Goal: Entertainment & Leisure: Consume media (video, audio)

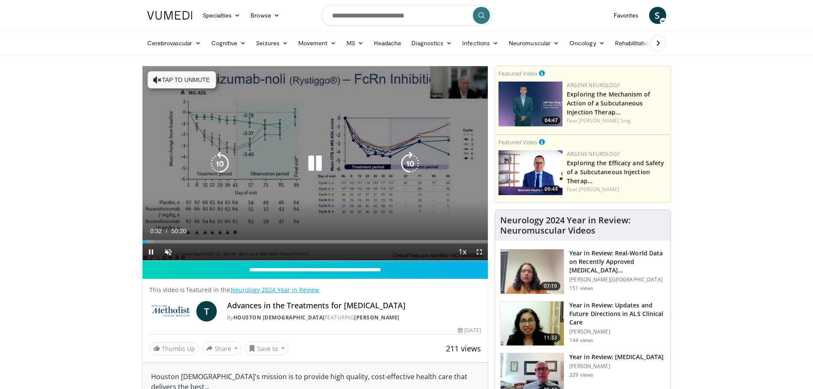
click at [167, 78] on button "Tap to unmute" at bounding box center [182, 79] width 68 height 17
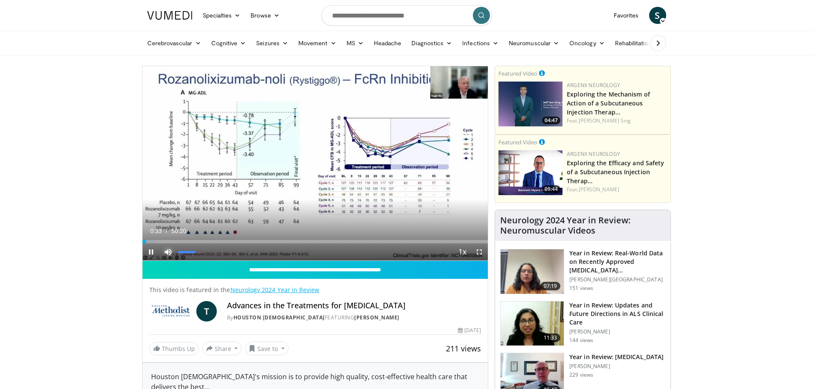
click at [167, 254] on span "Video Player" at bounding box center [168, 251] width 17 height 17
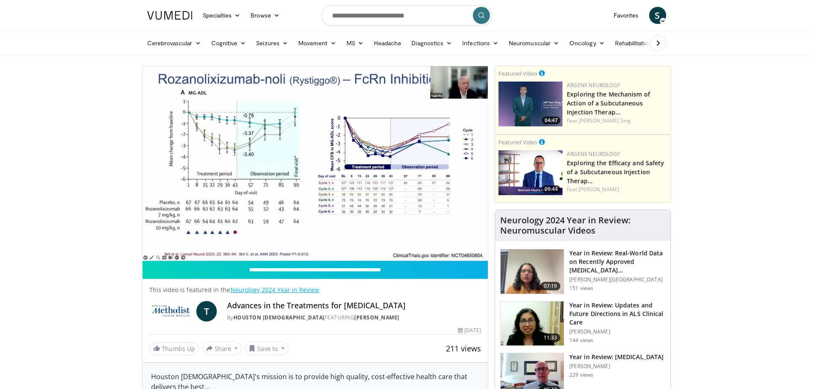
click at [167, 254] on video-js "**********" at bounding box center [316, 163] width 346 height 195
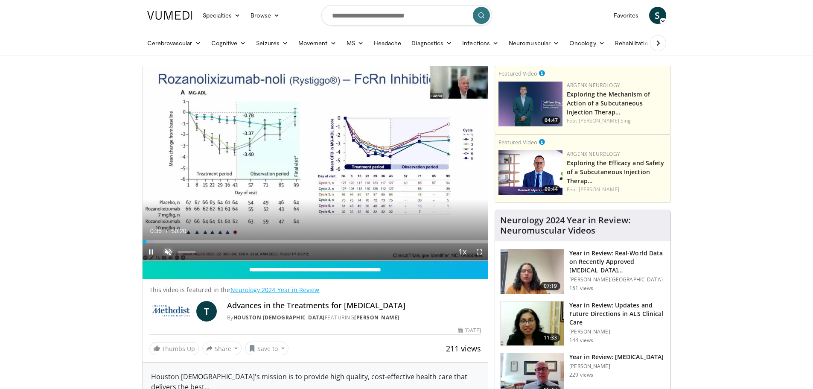
click at [167, 250] on span "Video Player" at bounding box center [168, 251] width 17 height 17
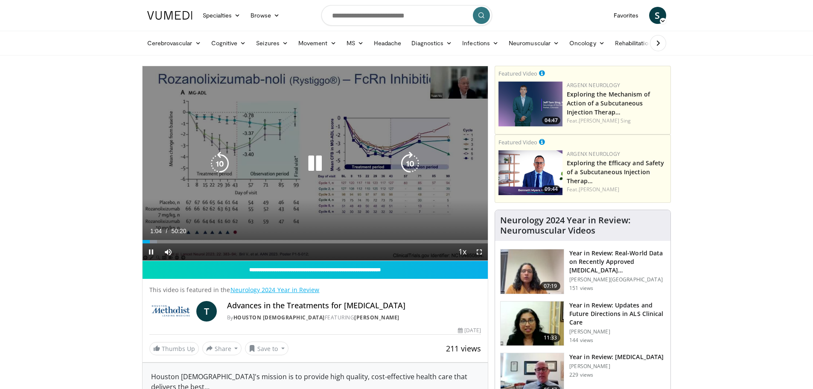
click at [314, 163] on icon "Video Player" at bounding box center [315, 164] width 24 height 24
click at [309, 164] on icon "Video Player" at bounding box center [315, 164] width 24 height 24
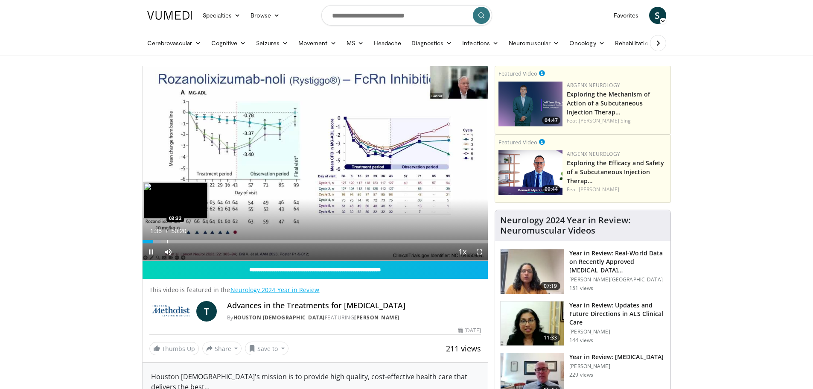
click at [167, 241] on div "Progress Bar" at bounding box center [167, 241] width 1 height 3
click at [164, 241] on div "Progress Bar" at bounding box center [164, 241] width 1 height 3
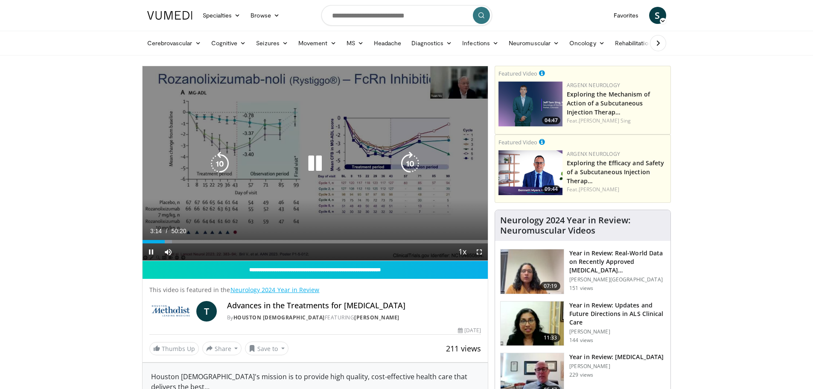
click at [312, 164] on icon "Video Player" at bounding box center [315, 164] width 24 height 24
click at [314, 163] on icon "Video Player" at bounding box center [315, 164] width 24 height 24
click at [312, 164] on icon "Video Player" at bounding box center [315, 164] width 24 height 24
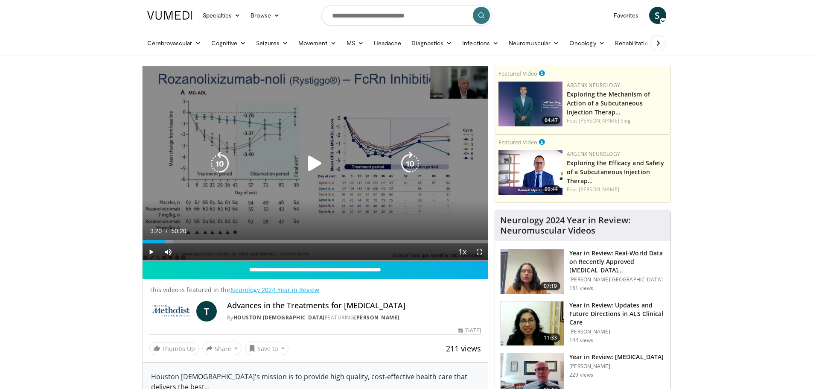
click at [464, 123] on div "10 seconds Tap to unmute" at bounding box center [316, 163] width 346 height 194
click at [318, 163] on icon "Video Player" at bounding box center [315, 164] width 24 height 24
drag, startPoint x: 165, startPoint y: 95, endPoint x: 162, endPoint y: 151, distance: 56.0
click at [162, 151] on div "10 seconds Tap to unmute" at bounding box center [316, 163] width 346 height 194
click at [316, 162] on icon "Video Player" at bounding box center [315, 164] width 24 height 24
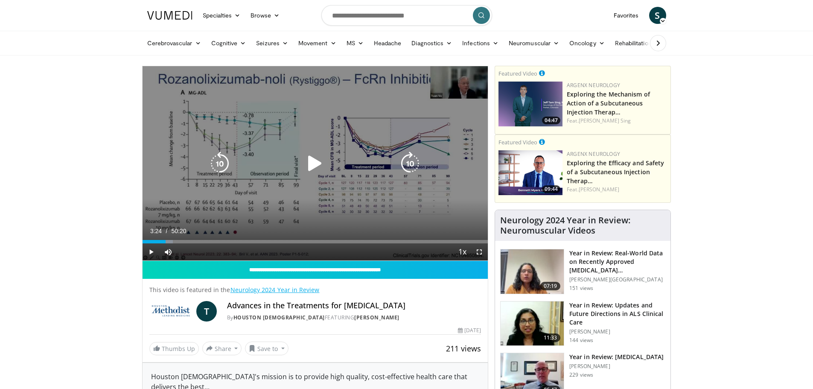
click at [314, 164] on icon "Video Player" at bounding box center [315, 164] width 24 height 24
click at [312, 162] on icon "Video Player" at bounding box center [315, 164] width 24 height 24
click at [294, 140] on div "10 seconds Tap to unmute" at bounding box center [316, 163] width 346 height 194
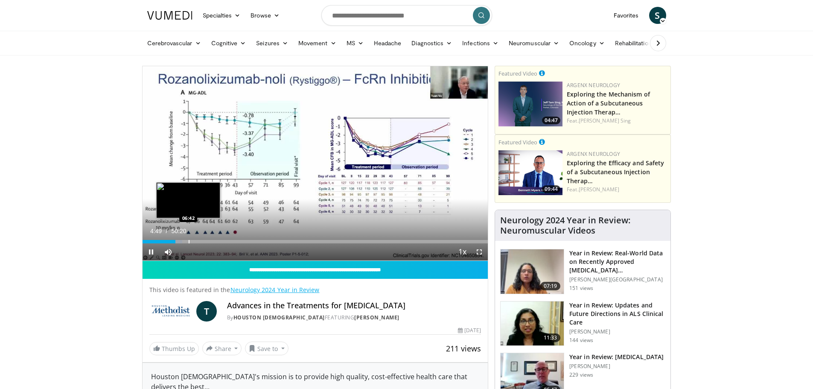
click at [189, 242] on div "Progress Bar" at bounding box center [189, 241] width 1 height 3
click at [204, 240] on div "Progress Bar" at bounding box center [204, 241] width 1 height 3
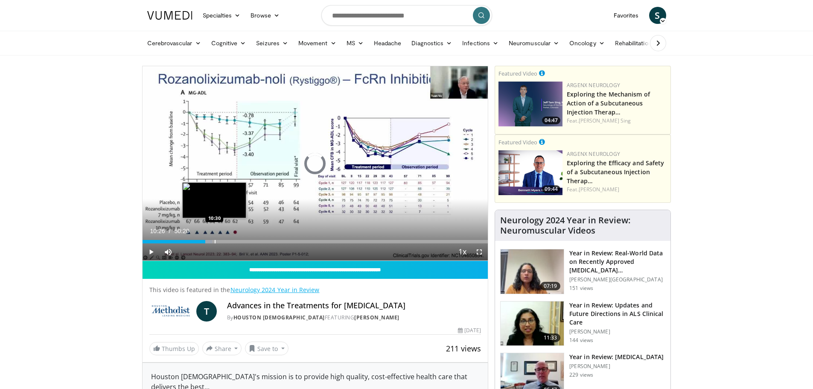
click at [215, 243] on div "Progress Bar" at bounding box center [215, 241] width 1 height 3
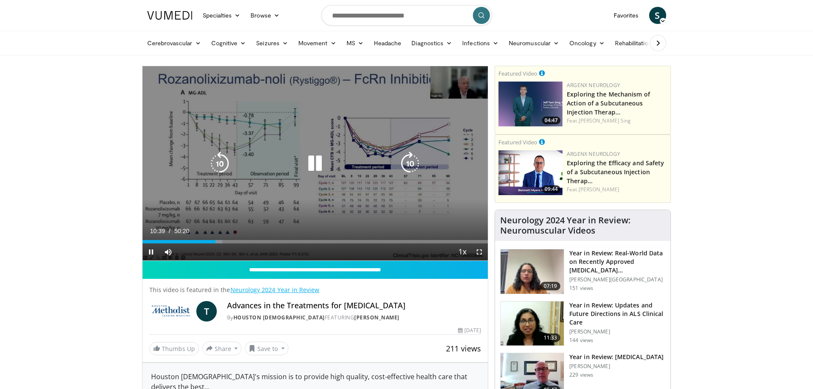
click at [309, 162] on icon "Video Player" at bounding box center [315, 164] width 24 height 24
click at [312, 165] on icon "Video Player" at bounding box center [315, 164] width 24 height 24
click at [312, 161] on icon "Video Player" at bounding box center [315, 164] width 24 height 24
click at [316, 164] on icon "Video Player" at bounding box center [315, 164] width 24 height 24
click at [318, 161] on icon "Video Player" at bounding box center [315, 164] width 24 height 24
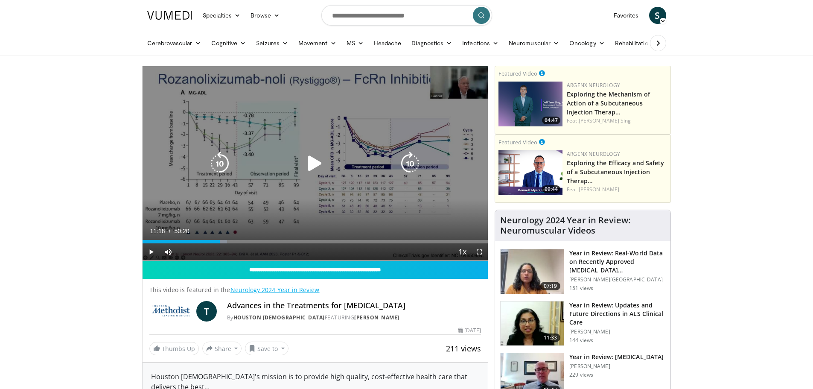
click at [312, 162] on icon "Video Player" at bounding box center [315, 164] width 24 height 24
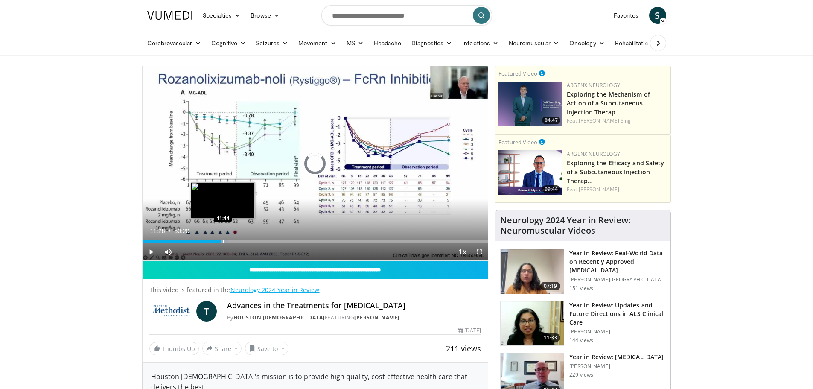
click at [223, 242] on div "Progress Bar" at bounding box center [223, 241] width 1 height 3
click at [229, 242] on div "Progress Bar" at bounding box center [229, 241] width 1 height 3
click at [247, 243] on div "Progress Bar" at bounding box center [247, 241] width 1 height 3
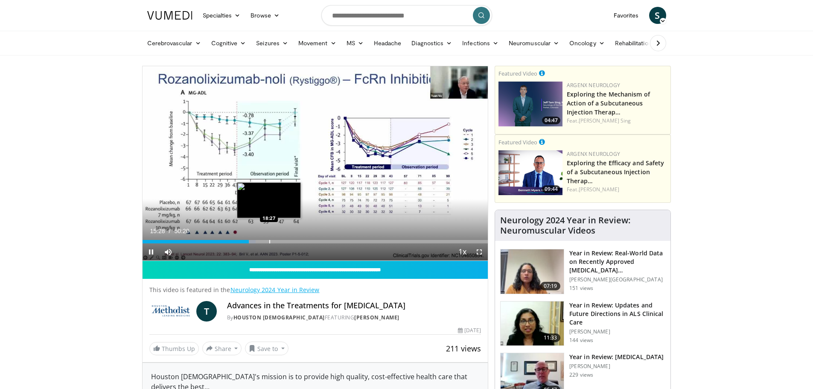
click at [269, 243] on div "Progress Bar" at bounding box center [269, 241] width 1 height 3
click at [283, 243] on div "Progress Bar" at bounding box center [283, 241] width 1 height 3
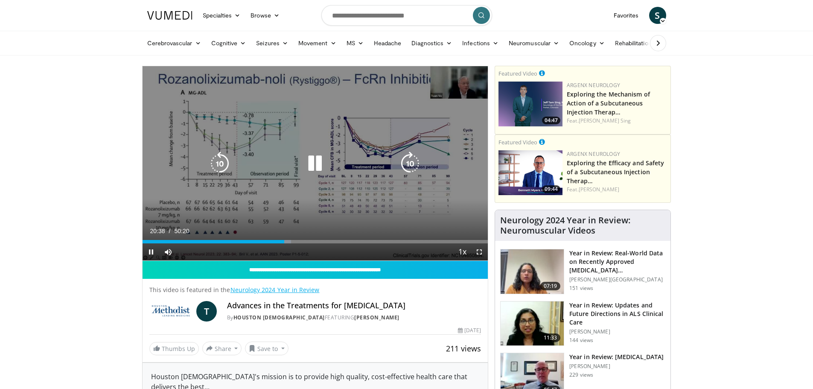
click at [314, 162] on icon "Video Player" at bounding box center [315, 164] width 24 height 24
click at [312, 165] on icon "Video Player" at bounding box center [315, 164] width 24 height 24
click at [313, 161] on icon "Video Player" at bounding box center [315, 164] width 24 height 24
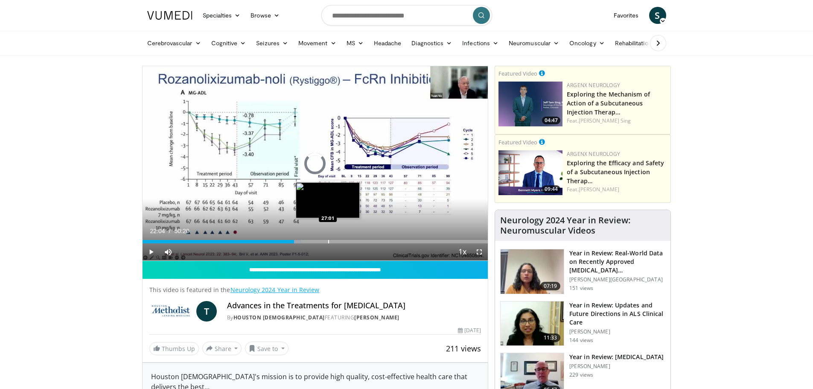
click at [328, 242] on div "Progress Bar" at bounding box center [328, 241] width 1 height 3
click at [334, 242] on div "Progress Bar" at bounding box center [334, 241] width 1 height 3
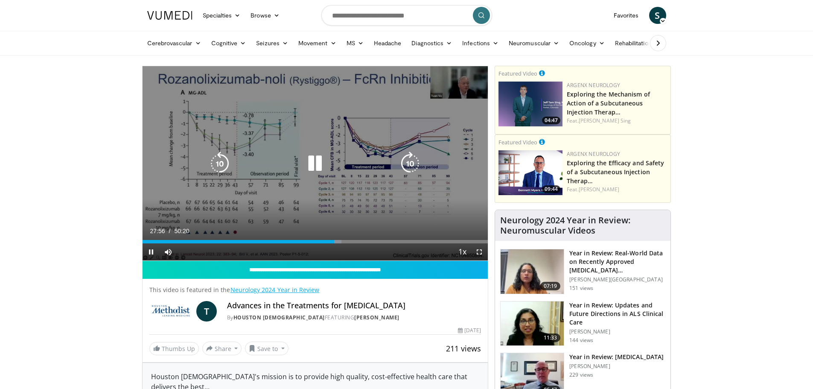
click at [315, 163] on icon "Video Player" at bounding box center [315, 164] width 24 height 24
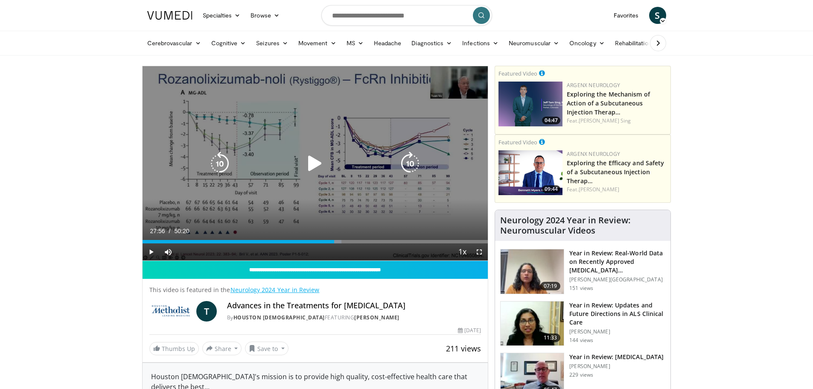
click at [311, 163] on icon "Video Player" at bounding box center [315, 164] width 24 height 24
click at [318, 163] on icon "Video Player" at bounding box center [315, 164] width 24 height 24
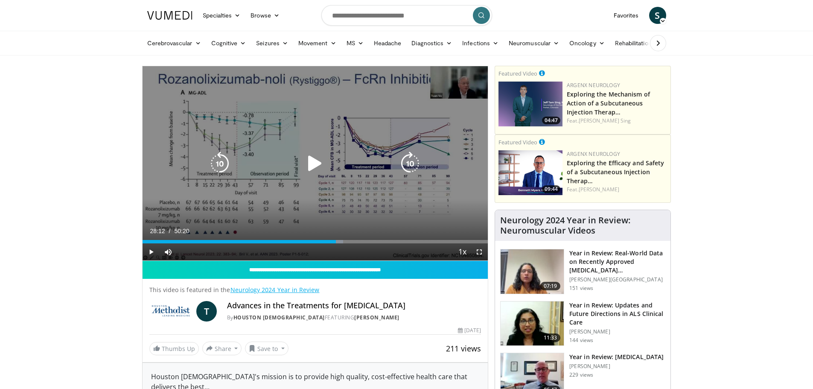
click at [313, 163] on icon "Video Player" at bounding box center [315, 164] width 24 height 24
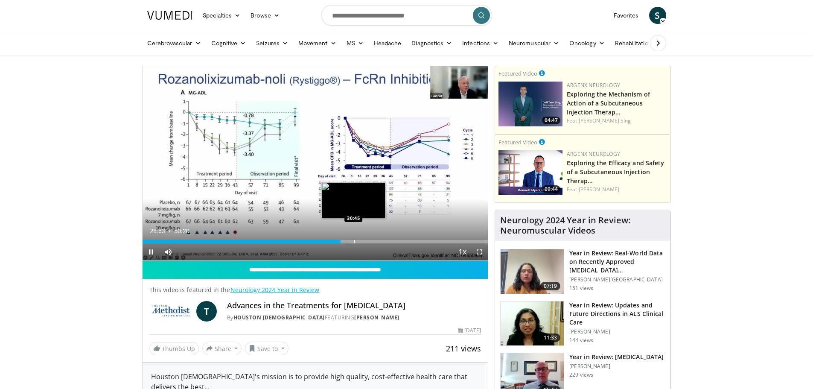
click at [354, 243] on div "Progress Bar" at bounding box center [354, 241] width 1 height 3
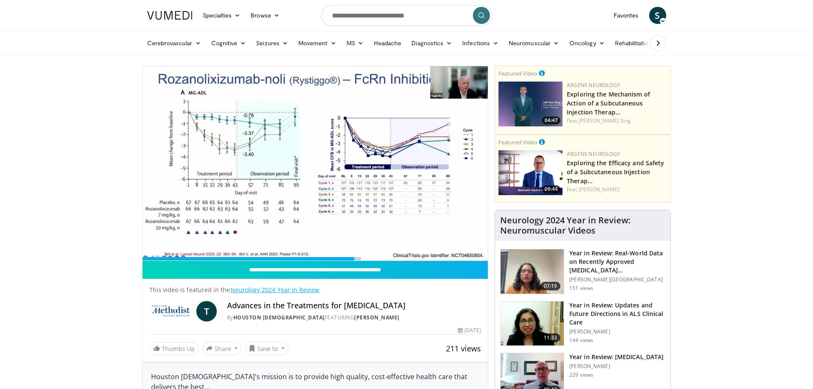
click at [368, 242] on div "10 seconds Tap to unmute" at bounding box center [316, 163] width 346 height 194
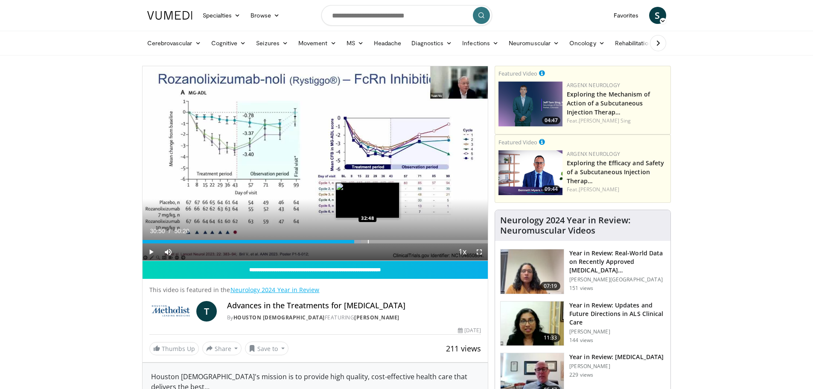
click at [368, 242] on div "Progress Bar" at bounding box center [368, 241] width 1 height 3
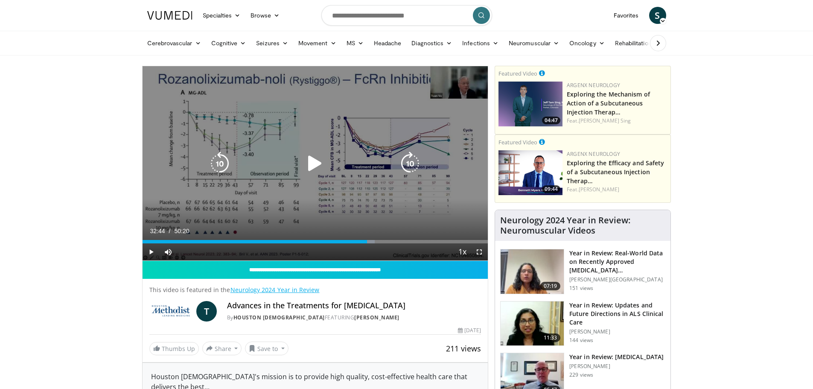
click at [315, 162] on icon "Video Player" at bounding box center [315, 164] width 24 height 24
click at [307, 163] on icon "Video Player" at bounding box center [315, 164] width 24 height 24
click at [311, 162] on icon "Video Player" at bounding box center [315, 164] width 24 height 24
click at [317, 160] on icon "Video Player" at bounding box center [315, 164] width 24 height 24
click at [311, 163] on icon "Video Player" at bounding box center [315, 164] width 24 height 24
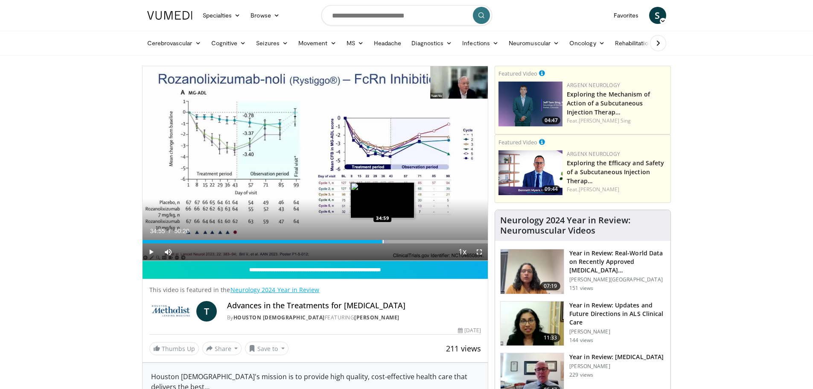
click at [382, 242] on div "34:55" at bounding box center [263, 241] width 240 height 3
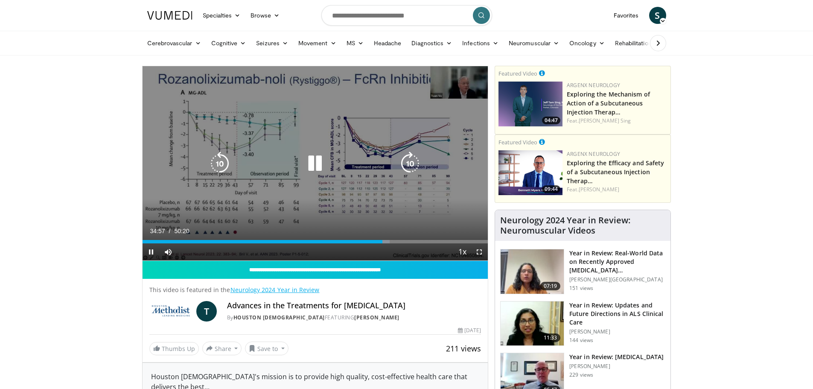
click at [317, 164] on icon "Video Player" at bounding box center [315, 164] width 24 height 24
